Goal: Task Accomplishment & Management: Use online tool/utility

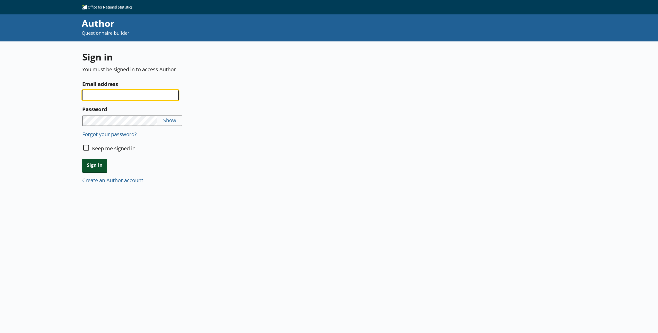
type input "[EMAIL_ADDRESS][PERSON_NAME][DOMAIN_NAME]"
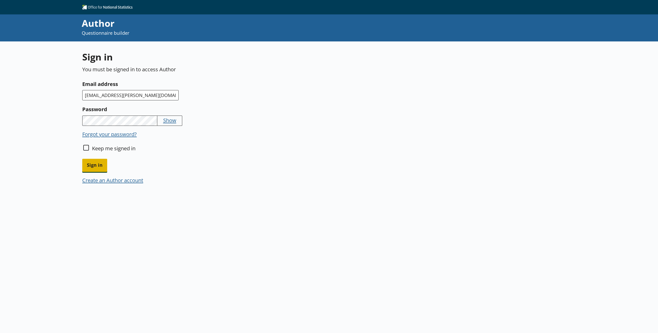
click at [100, 161] on span "Sign in" at bounding box center [94, 165] width 25 height 13
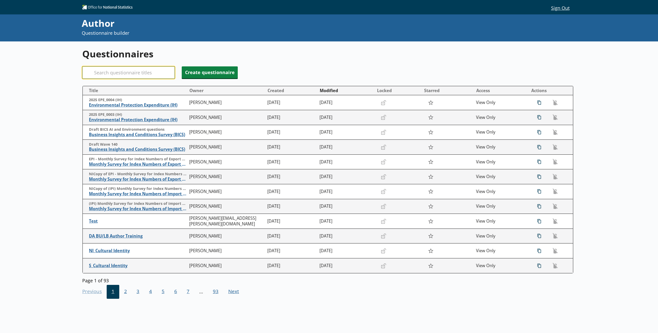
click at [141, 73] on input "Search" at bounding box center [128, 72] width 93 height 12
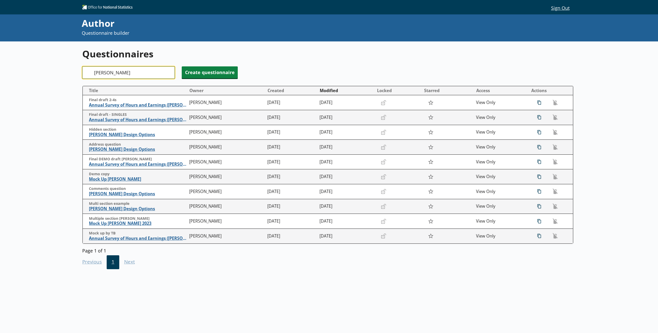
type input "[PERSON_NAME]"
click at [321, 89] on button "Modified" at bounding box center [346, 90] width 57 height 8
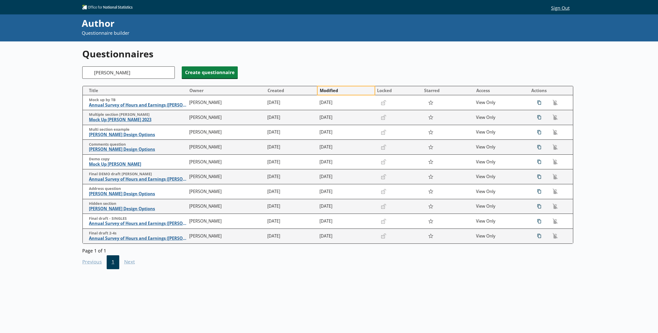
click at [321, 89] on button "Modified" at bounding box center [346, 90] width 57 height 8
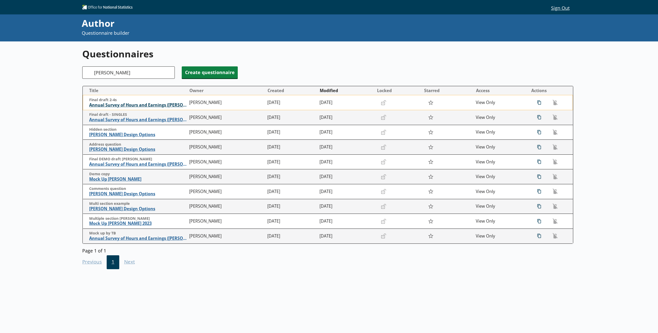
click at [125, 104] on span "Annual Survey of Hours and Earnings ([PERSON_NAME])" at bounding box center [138, 104] width 98 height 5
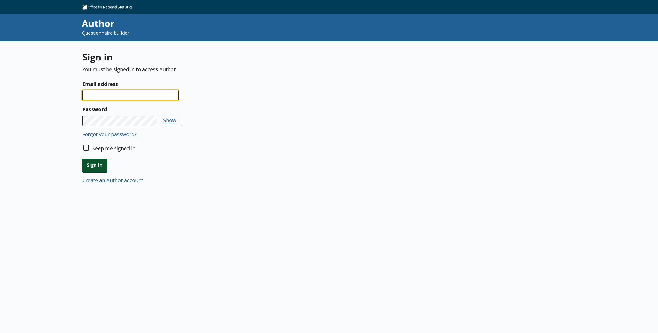
type input "[EMAIL_ADDRESS][PERSON_NAME][DOMAIN_NAME]"
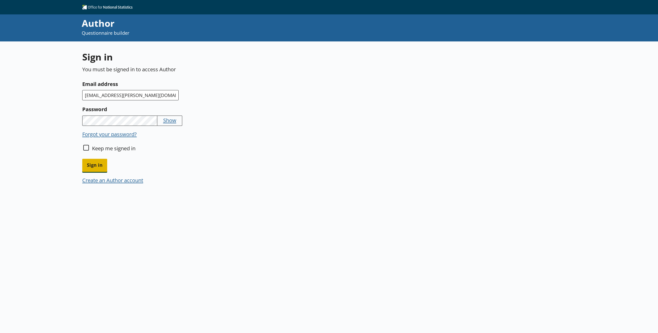
click at [88, 170] on span "Sign in" at bounding box center [94, 165] width 25 height 13
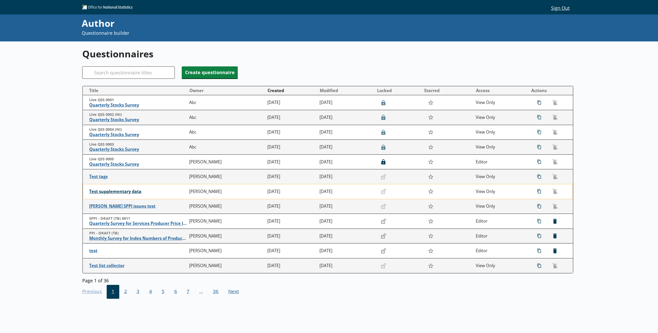
click at [116, 190] on span "Test supplementary data" at bounding box center [138, 191] width 98 height 5
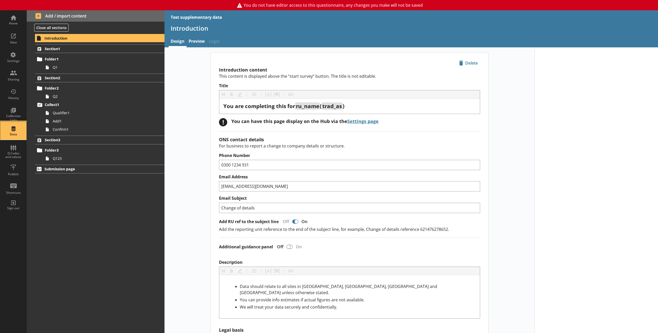
click at [13, 130] on div "Data" at bounding box center [13, 131] width 18 height 18
select select "Text_Optional"
select select "Date"
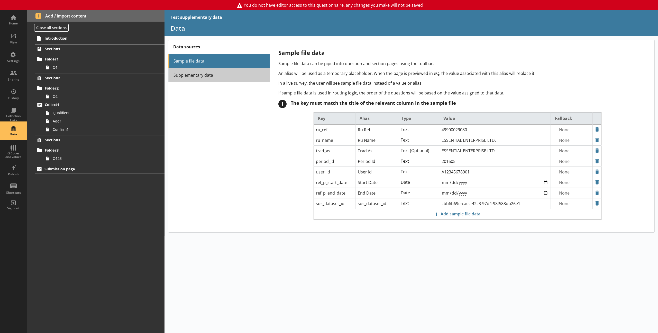
click at [210, 76] on link "Supplementary data" at bounding box center [219, 75] width 102 height 14
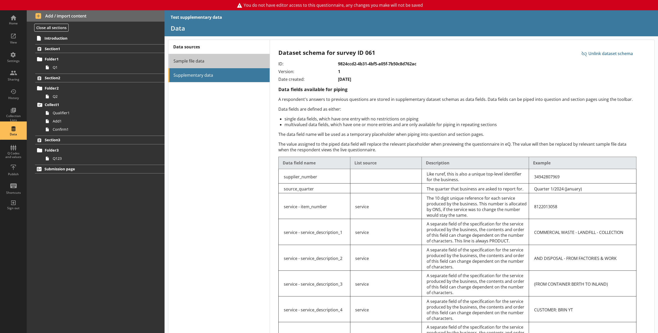
click at [212, 60] on link "Sample file data" at bounding box center [219, 61] width 102 height 14
select select "Text_Optional"
select select "Date"
